Goal: Entertainment & Leisure: Consume media (video, audio)

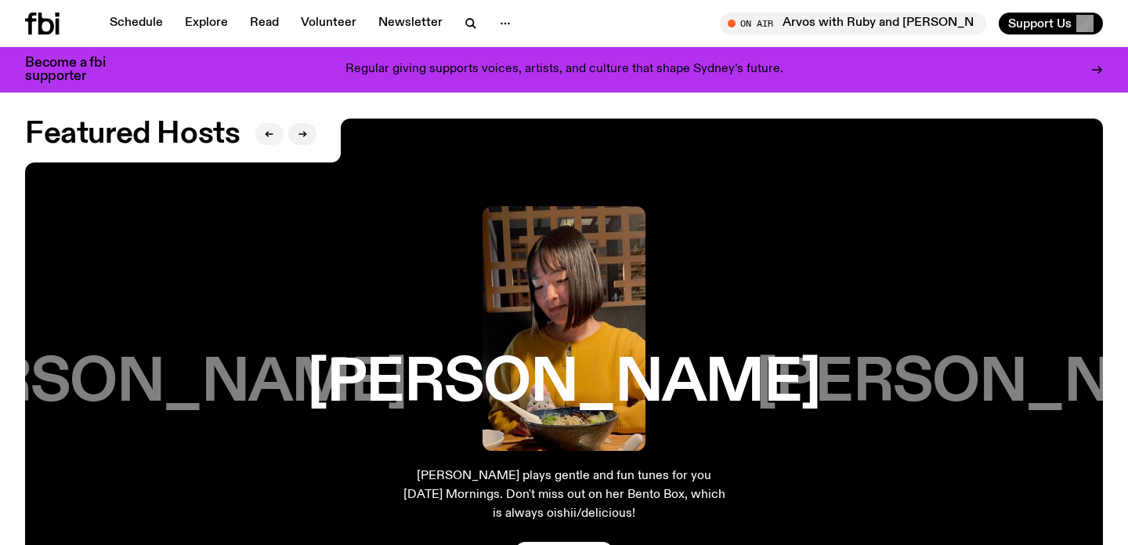
scroll to position [2497, 0]
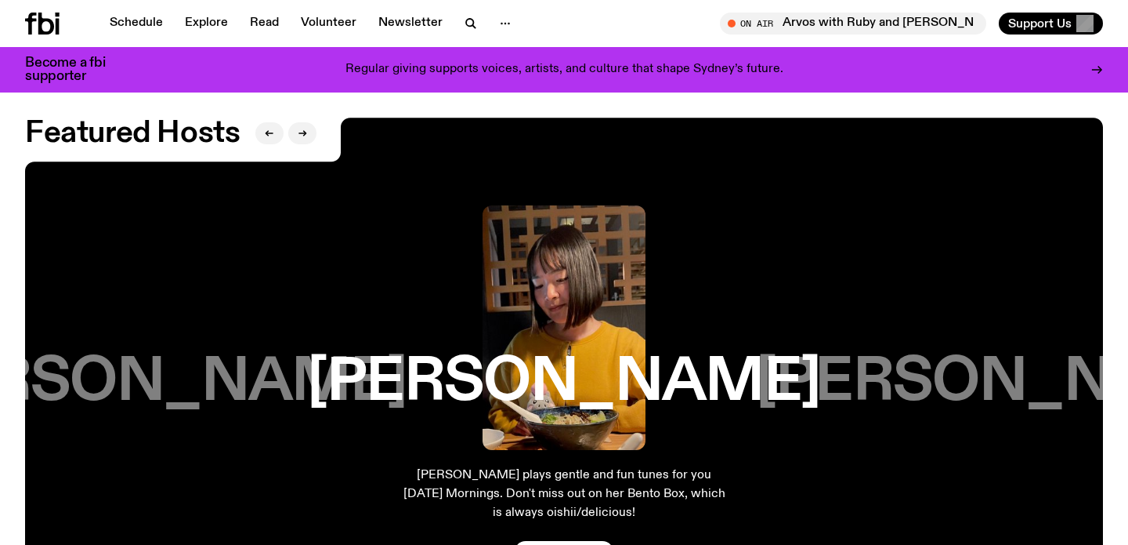
click at [198, 384] on h3 "[PERSON_NAME]" at bounding box center [149, 383] width 513 height 60
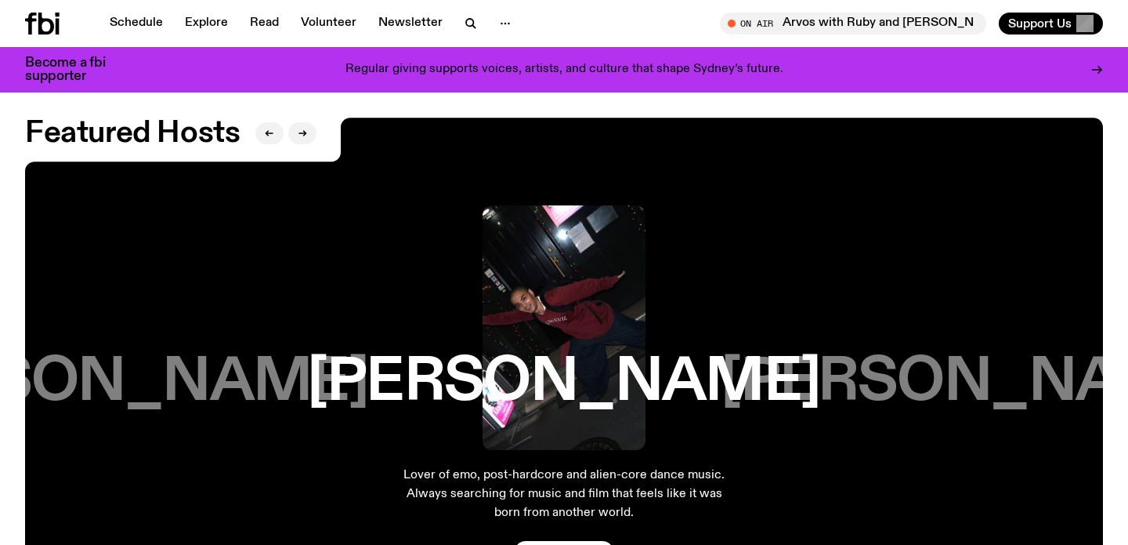
click at [198, 384] on h3 "[PERSON_NAME]" at bounding box center [111, 383] width 513 height 60
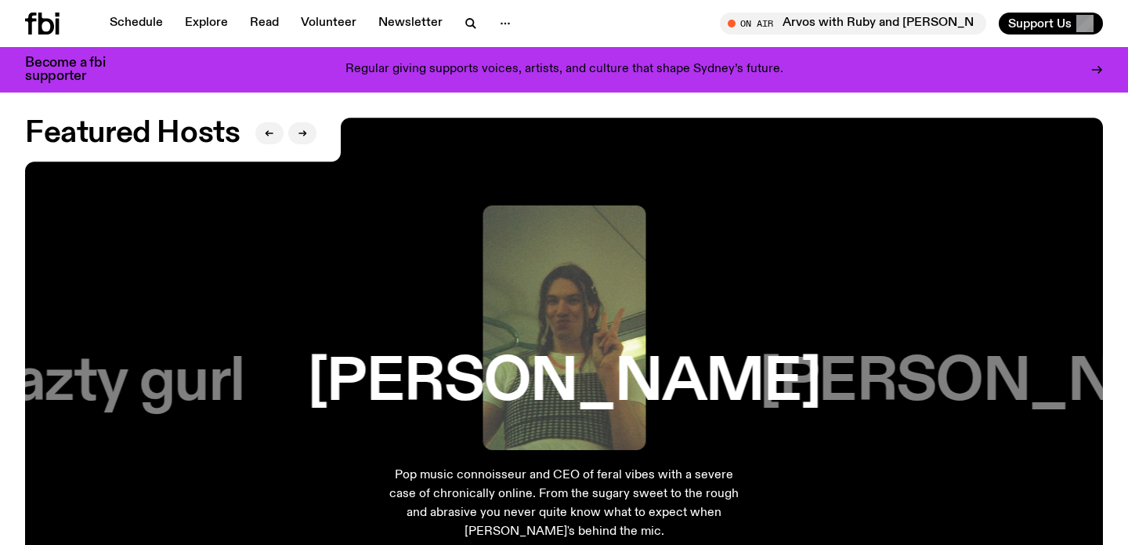
click at [181, 384] on h3 "nazty gurl" at bounding box center [112, 383] width 266 height 60
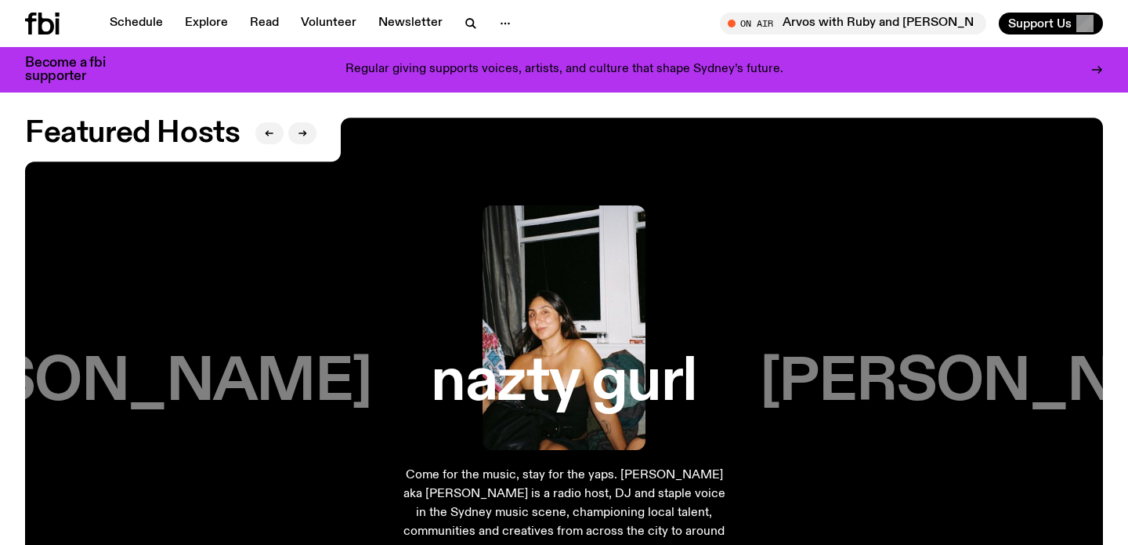
click at [181, 384] on h3 "[PERSON_NAME]" at bounding box center [114, 383] width 513 height 60
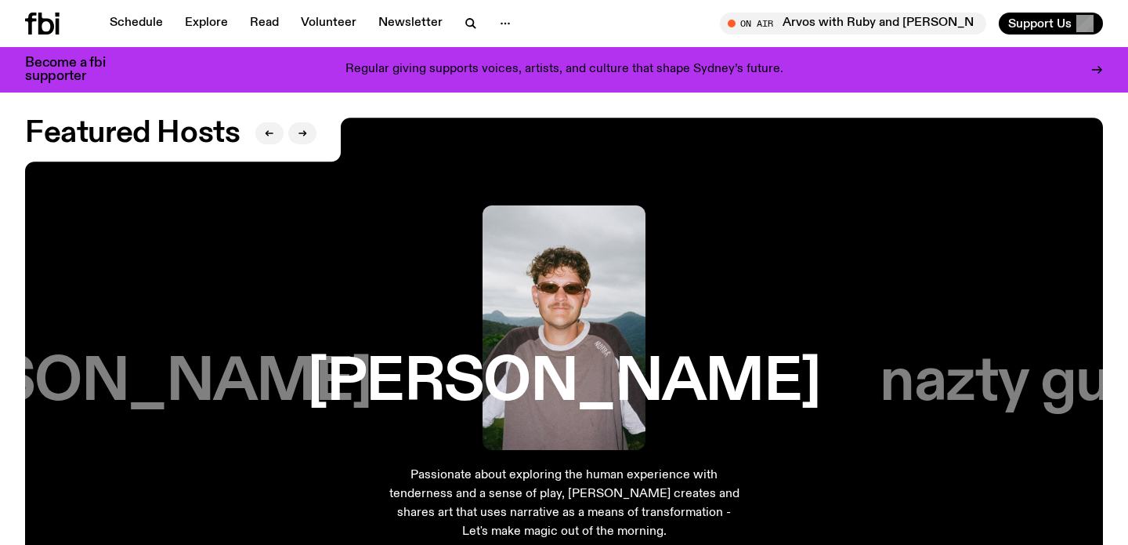
click at [181, 384] on h3 "[PERSON_NAME]" at bounding box center [114, 383] width 513 height 60
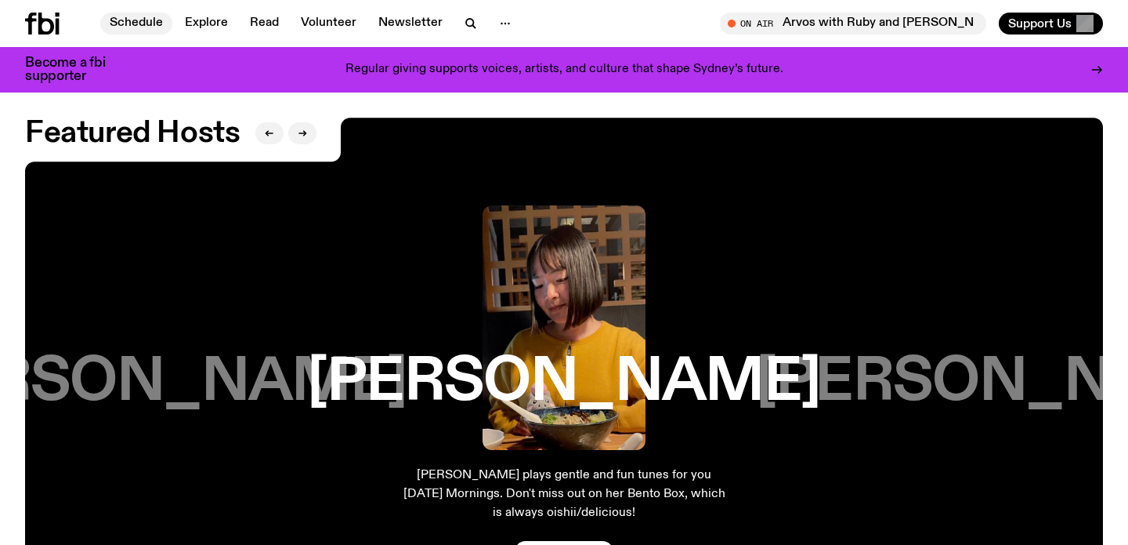
click at [151, 27] on link "Schedule" at bounding box center [136, 24] width 72 height 22
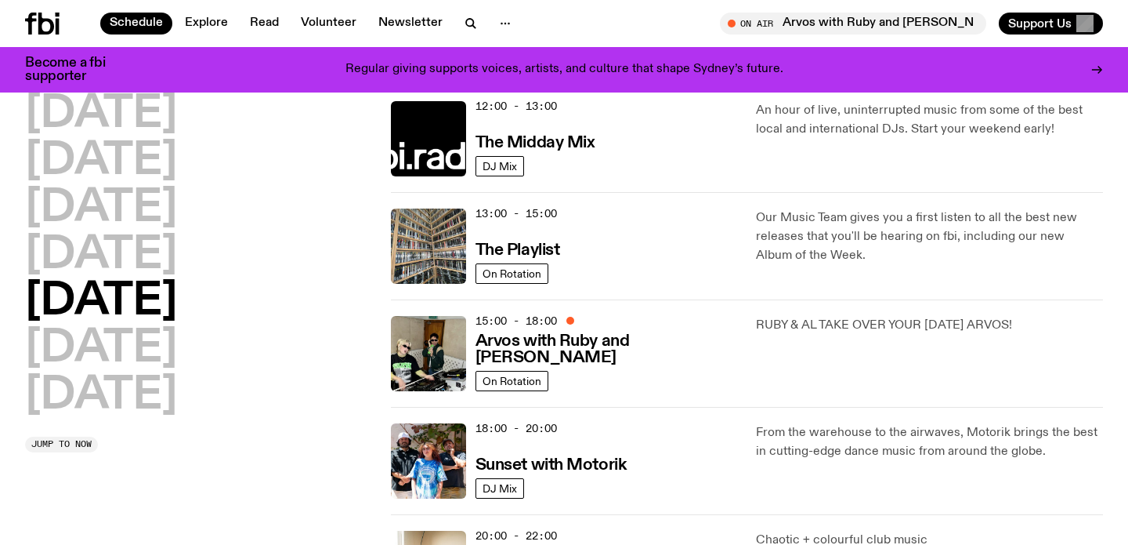
scroll to position [375, 0]
click at [547, 354] on h3 "Arvos with Ruby and [PERSON_NAME]" at bounding box center [607, 348] width 262 height 33
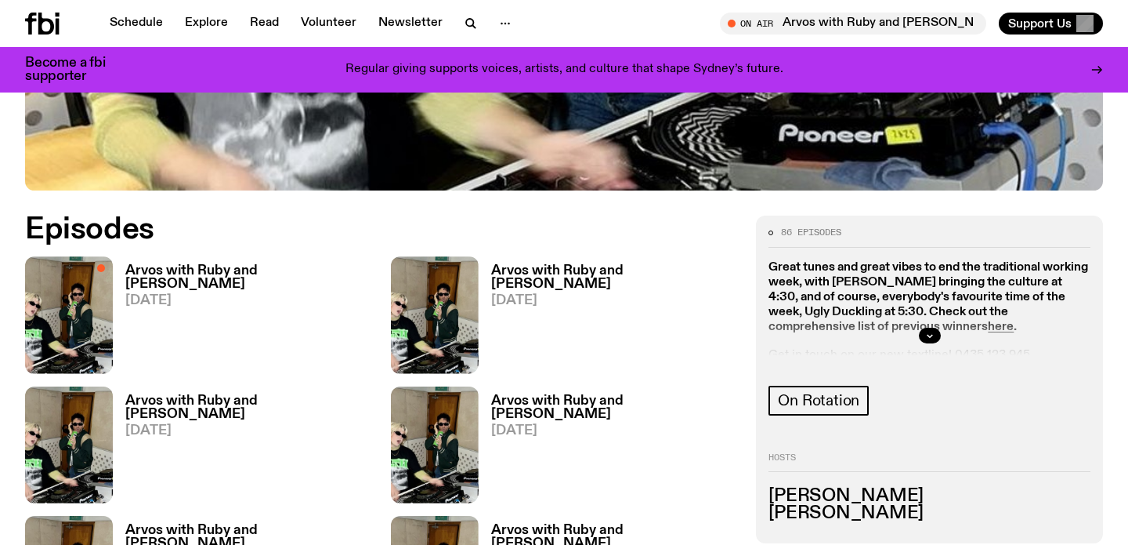
scroll to position [713, 0]
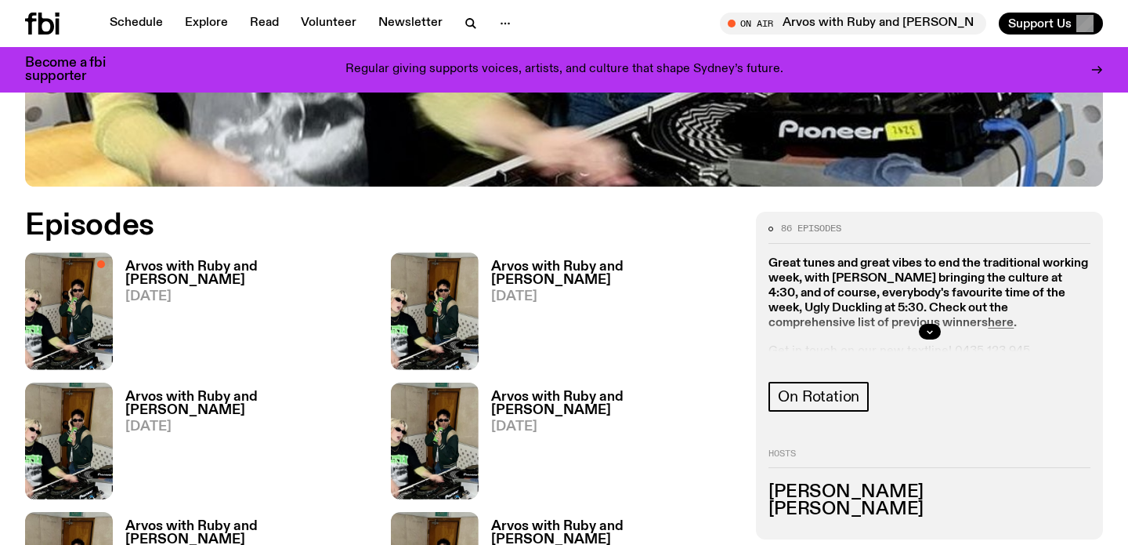
click at [185, 260] on h3 "Arvos with Ruby and [PERSON_NAME]" at bounding box center [248, 273] width 247 height 27
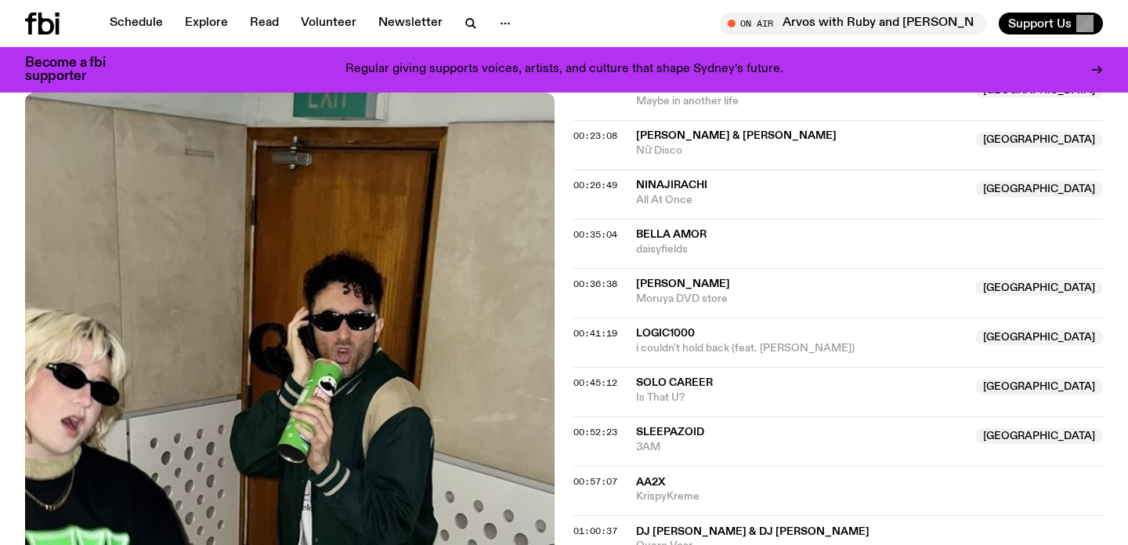
scroll to position [973, 0]
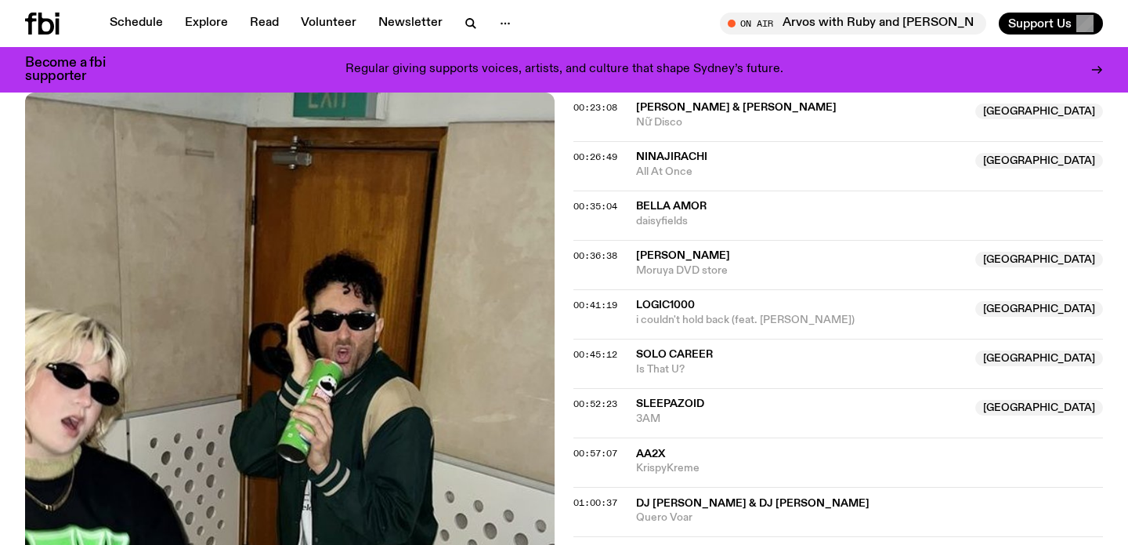
click at [677, 349] on span "Solo Career" at bounding box center [674, 354] width 77 height 11
click at [662, 362] on span "Is That U?" at bounding box center [801, 369] width 330 height 15
click at [671, 349] on span "Solo Career" at bounding box center [674, 354] width 77 height 11
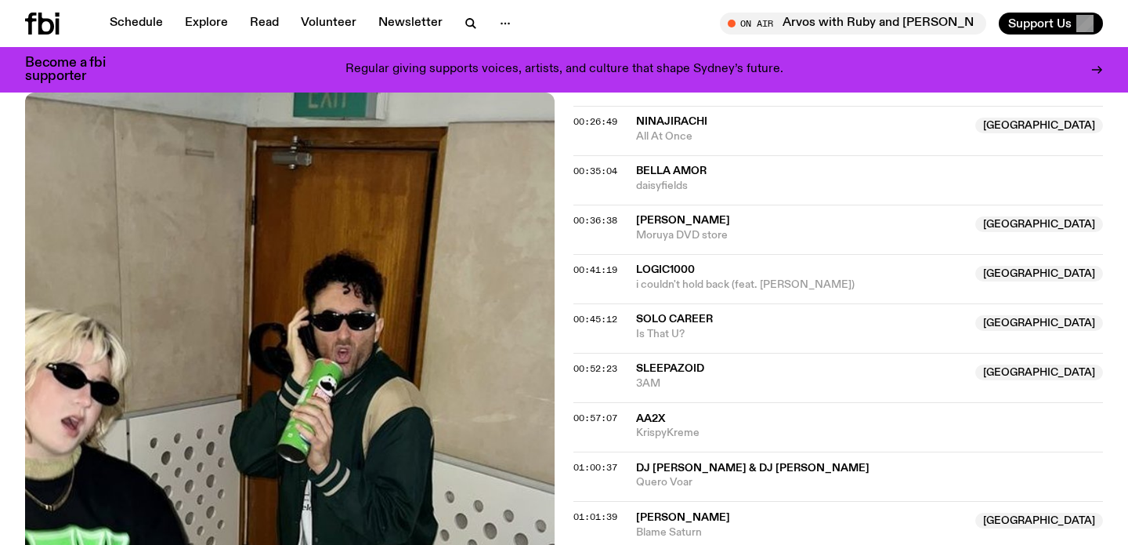
scroll to position [1011, 0]
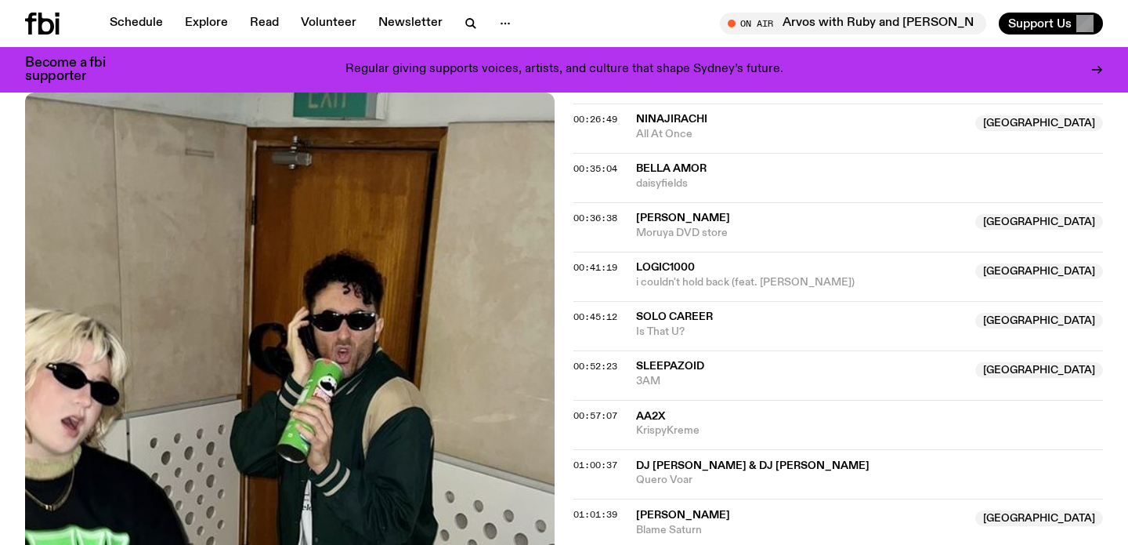
click at [651, 411] on span "AA2x" at bounding box center [650, 416] width 29 height 11
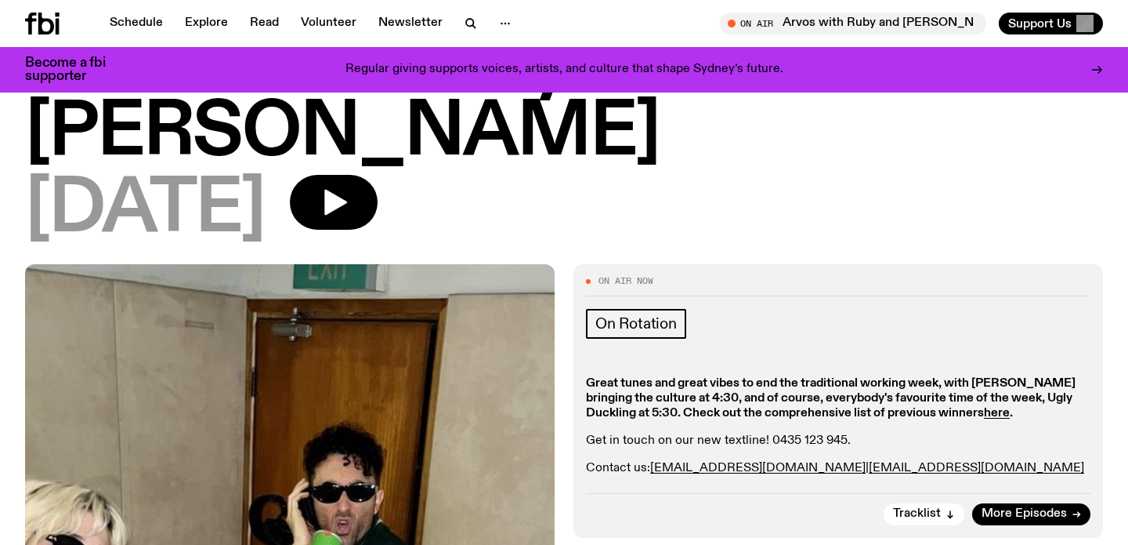
scroll to position [0, 0]
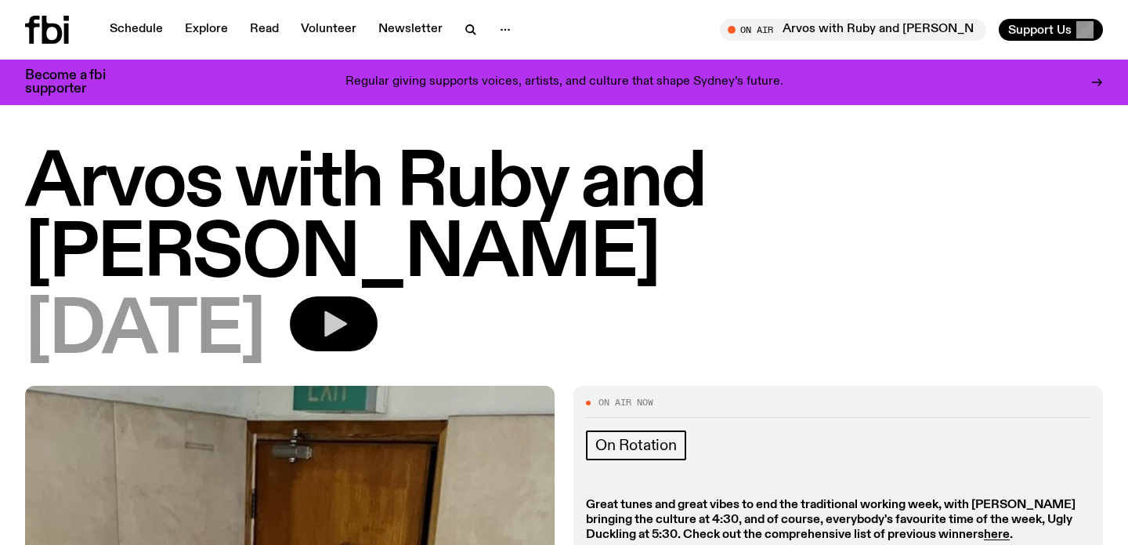
click at [349, 308] on icon "button" at bounding box center [333, 323] width 31 height 31
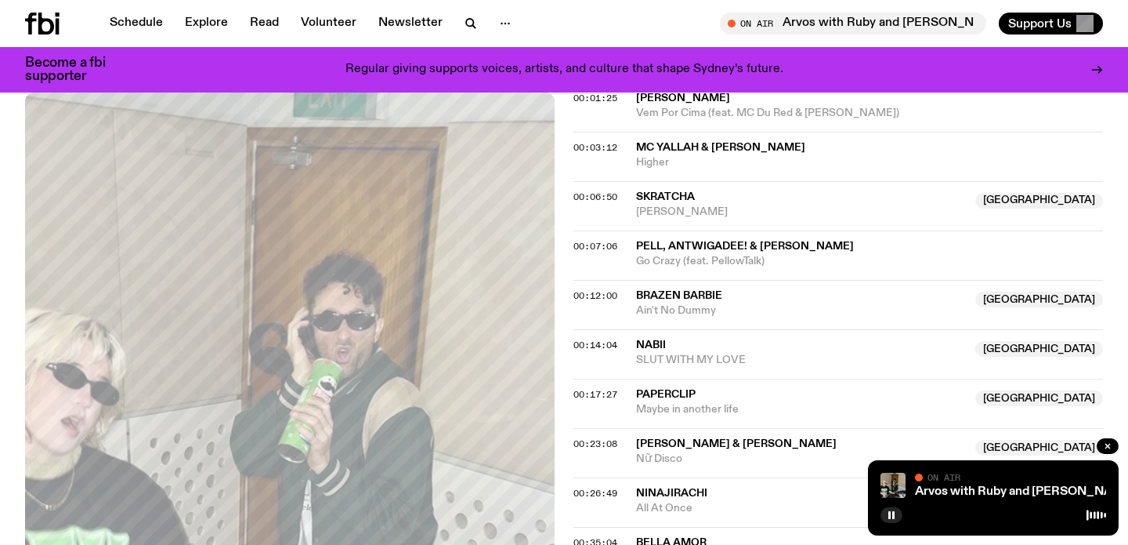
scroll to position [638, 0]
click at [981, 488] on link "Arvos with Ruby and [PERSON_NAME]" at bounding box center [1025, 491] width 221 height 13
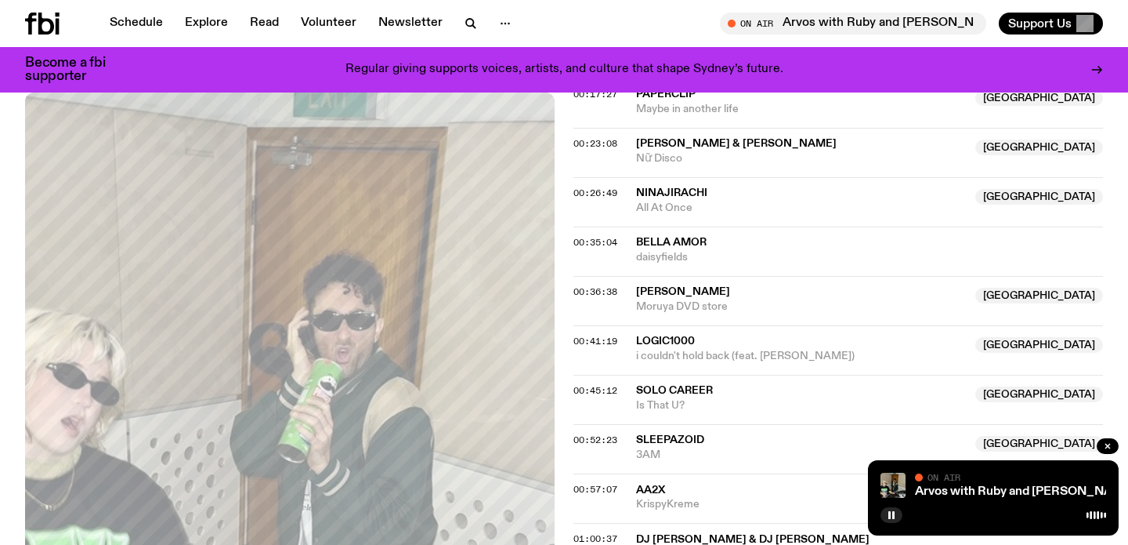
scroll to position [938, 0]
click at [703, 285] on span "[PERSON_NAME]" at bounding box center [683, 290] width 94 height 11
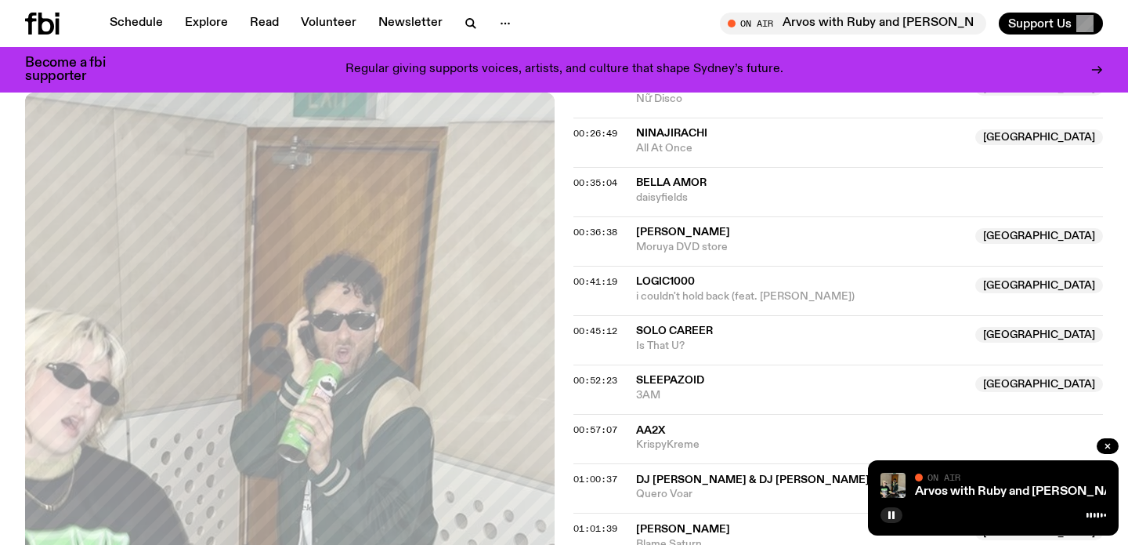
scroll to position [997, 0]
click at [893, 511] on icon "button" at bounding box center [891, 514] width 9 height 9
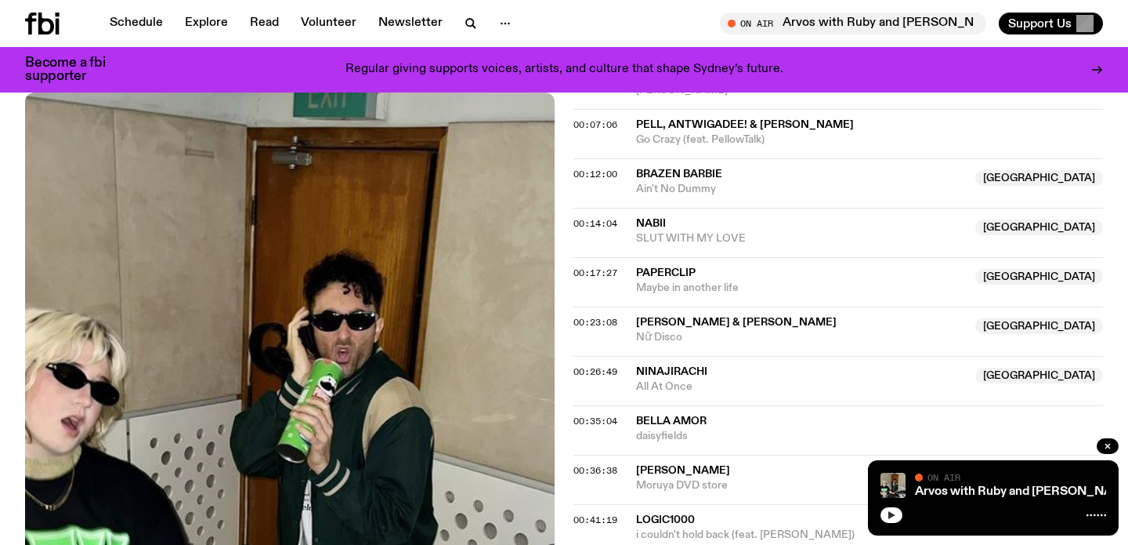
scroll to position [775, 0]
